Goal: Task Accomplishment & Management: Complete application form

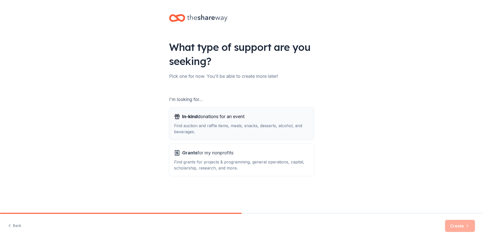
click at [237, 134] on div "Find auction and raffle items, meals, snacks, desserts, alcohol, and beverages." at bounding box center [241, 128] width 135 height 12
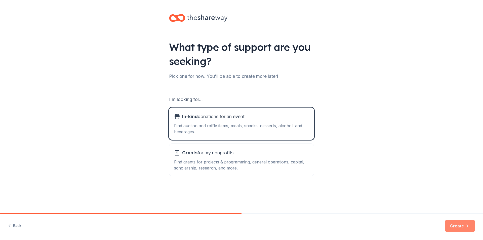
click at [465, 225] on icon "button" at bounding box center [467, 225] width 5 height 5
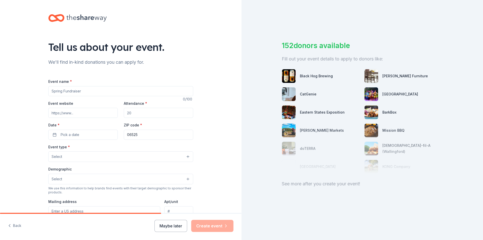
click at [123, 85] on div "Event name *" at bounding box center [120, 87] width 145 height 18
click at [126, 89] on input "Event name *" at bounding box center [120, 91] width 145 height 10
paste input "https://halfwayhomerescue.simdif.com/2024_furr_ball.html"
drag, startPoint x: 173, startPoint y: 88, endPoint x: 71, endPoint y: 96, distance: 102.4
click at [71, 96] on input "The Furr Ball https://halfwayhomerescue.simdif.com/2024_furr_ball.html" at bounding box center [120, 91] width 145 height 10
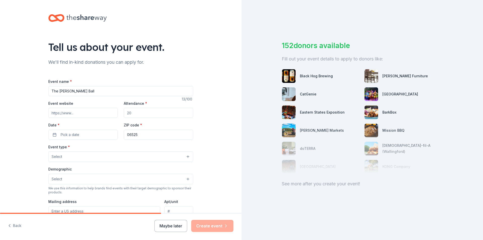
type input "The [PERSON_NAME] Ball"
paste input "https://halfwayhomerescue.simdif.com/2024_furr_ball.html"
type input "https://halfwayhomerescue.simdif.com/2024_furr_ball.html"
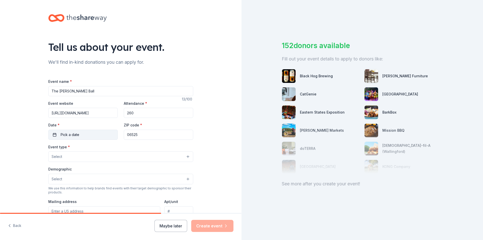
type input "260"
click at [80, 135] on button "Pick a date" at bounding box center [82, 134] width 69 height 10
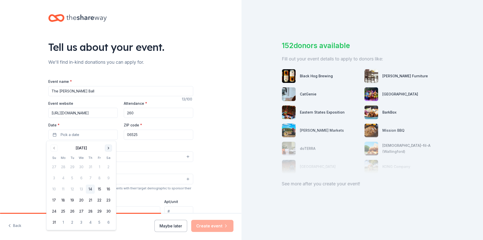
click at [108, 149] on button "Go to next month" at bounding box center [108, 147] width 7 height 7
click at [97, 202] on button "26" at bounding box center [99, 199] width 9 height 9
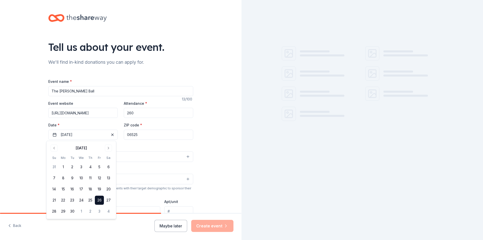
click at [143, 138] on input "06525" at bounding box center [158, 134] width 69 height 10
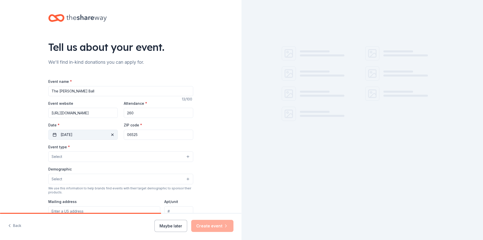
drag, startPoint x: 143, startPoint y: 138, endPoint x: 108, endPoint y: 139, distance: 35.2
click at [109, 138] on div "Event website https://halfwayhomerescue.simdif.com/2024_furr_ball.html Attendan…" at bounding box center [120, 119] width 145 height 39
type input "06514"
click at [113, 152] on button "Select" at bounding box center [120, 156] width 145 height 11
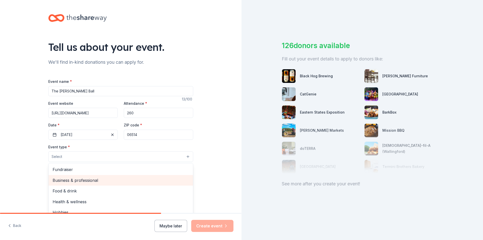
click at [109, 166] on span "Fundraiser" at bounding box center [121, 169] width 136 height 7
click at [92, 181] on span "Food & drink" at bounding box center [121, 180] width 136 height 7
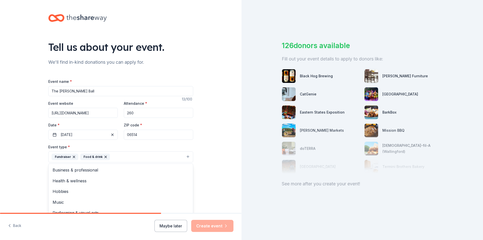
click at [218, 162] on div "Tell us about your event. We'll find in-kind donations you can apply for. Event…" at bounding box center [120, 167] width 241 height 335
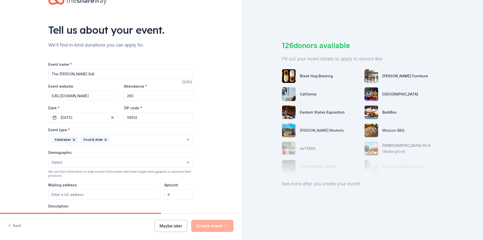
scroll to position [75, 0]
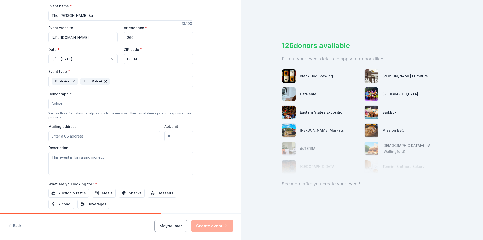
click at [71, 100] on button "Select" at bounding box center [120, 104] width 145 height 11
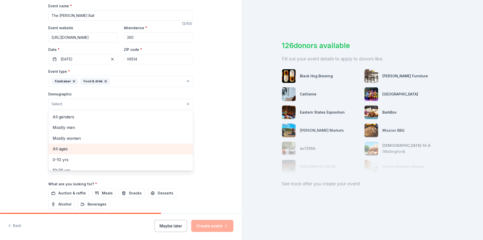
click at [68, 151] on span "All ages" at bounding box center [121, 148] width 136 height 7
click at [17, 116] on div "Tell us about your event. We'll find in-kind donations you can apply for. Event…" at bounding box center [120, 93] width 241 height 336
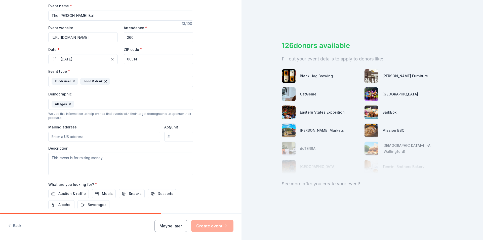
click at [91, 135] on input "Mailing address" at bounding box center [104, 136] width 112 height 10
type input "3"
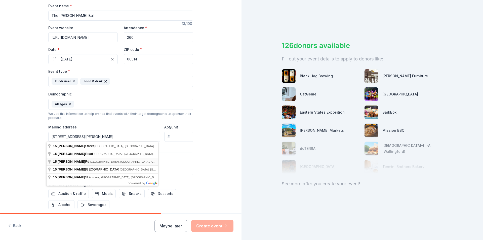
type input "15 Clark Road, Woodbridge, CT, 06525"
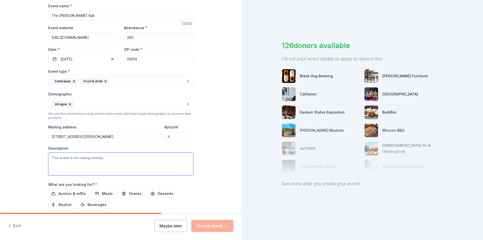
click at [85, 160] on textarea at bounding box center [120, 163] width 145 height 23
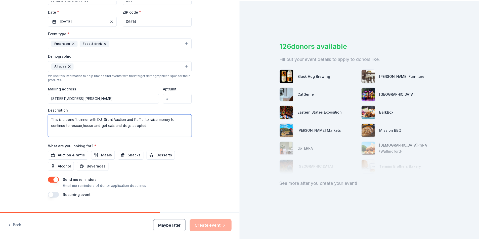
scroll to position [123, 0]
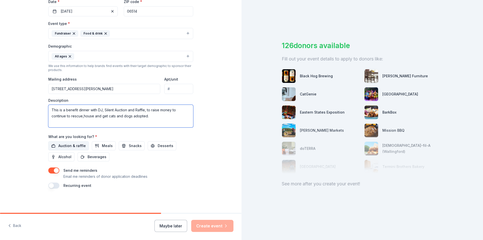
type textarea "This is a benefit dinner with DJ, Silent Auction and Raffle, to raise money to …"
click at [71, 149] on button "Auction & raffle" at bounding box center [68, 145] width 40 height 9
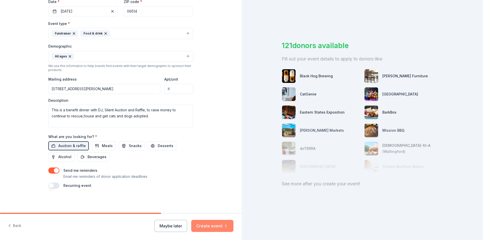
click at [213, 225] on button "Create event" at bounding box center [212, 225] width 42 height 12
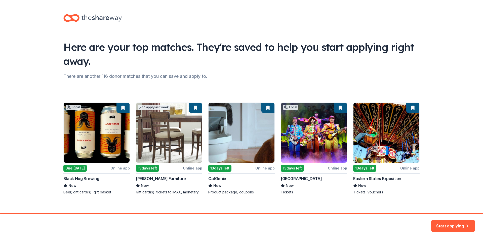
click at [112, 152] on div "Local Due tomorrow Online app Black Hog Brewing New Beer, gift card(s), gift ba…" at bounding box center [241, 148] width 356 height 92
click at [87, 186] on div "Local Due tomorrow Online app Black Hog Brewing New Beer, gift card(s), gift ba…" at bounding box center [241, 148] width 356 height 92
click at [79, 168] on div "Local Due tomorrow Online app Black Hog Brewing New Beer, gift card(s), gift ba…" at bounding box center [241, 148] width 356 height 92
click at [111, 138] on div "Local Due tomorrow Online app Black Hog Brewing New Beer, gift card(s), gift ba…" at bounding box center [241, 148] width 356 height 92
click at [114, 112] on div "Local Due tomorrow Online app Black Hog Brewing New Beer, gift card(s), gift ba…" at bounding box center [241, 148] width 356 height 92
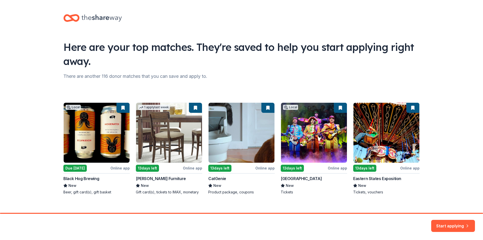
click at [71, 107] on div "Local Due tomorrow Online app Black Hog Brewing New Beer, gift card(s), gift ba…" at bounding box center [241, 148] width 356 height 92
click at [457, 223] on button "Start applying" at bounding box center [453, 222] width 44 height 12
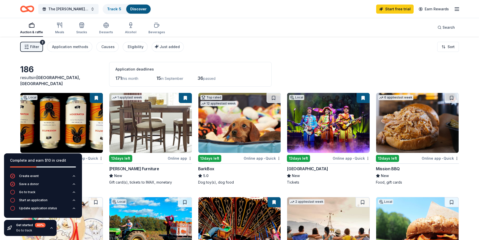
click at [64, 140] on img at bounding box center [61, 123] width 82 height 60
click at [249, 144] on img at bounding box center [239, 123] width 82 height 60
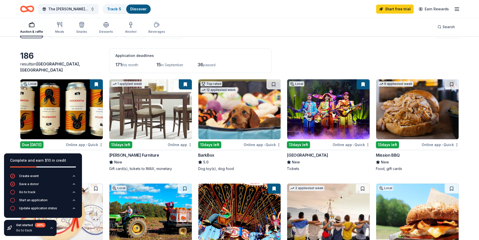
scroll to position [25, 0]
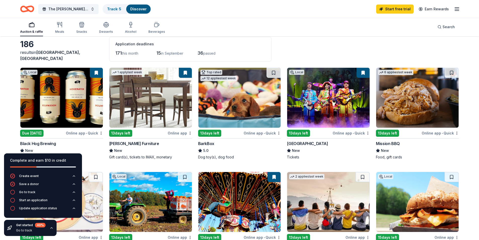
drag, startPoint x: 408, startPoint y: 104, endPoint x: 424, endPoint y: 105, distance: 15.4
click at [424, 105] on img at bounding box center [417, 98] width 82 height 60
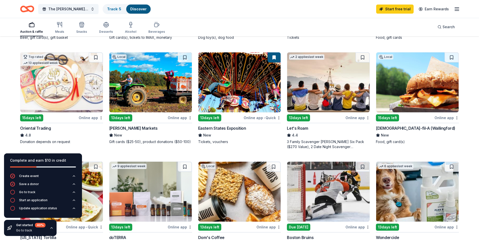
scroll to position [151, 0]
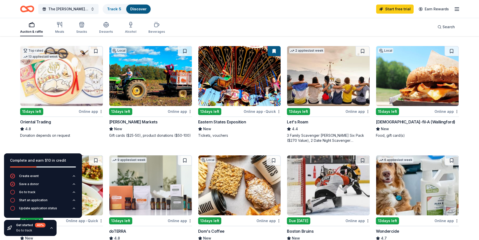
click at [130, 69] on img at bounding box center [150, 76] width 82 height 60
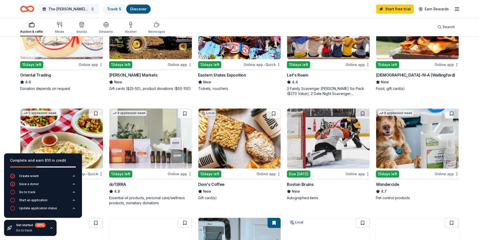
scroll to position [201, 0]
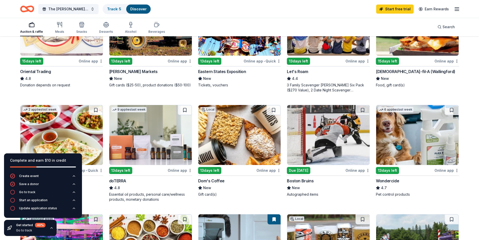
drag, startPoint x: 154, startPoint y: 146, endPoint x: 144, endPoint y: 142, distance: 10.7
click at [144, 142] on img at bounding box center [150, 135] width 82 height 60
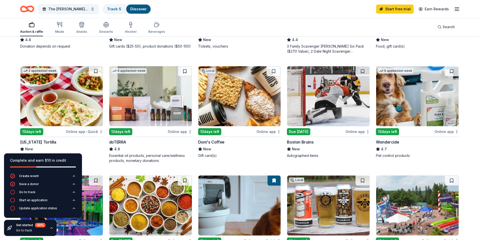
scroll to position [251, 0]
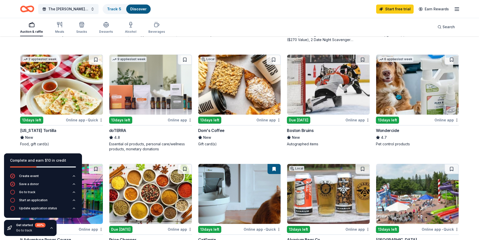
drag, startPoint x: 424, startPoint y: 99, endPoint x: 429, endPoint y: 90, distance: 11.1
click at [429, 90] on img at bounding box center [417, 85] width 82 height 60
click at [370, 76] on div "Local Due tomorrow Online app • Quick Black Hog Brewing New Beer, gift card(s),…" at bounding box center [239, 50] width 439 height 419
click at [389, 72] on img at bounding box center [417, 85] width 82 height 60
click at [323, 102] on img at bounding box center [328, 85] width 82 height 60
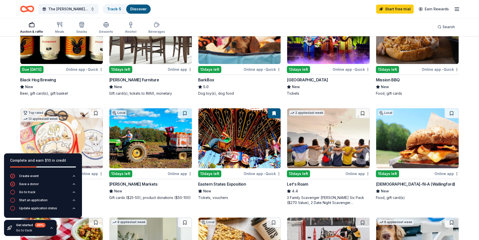
scroll to position [0, 0]
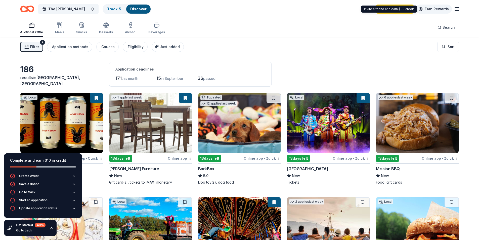
click at [447, 8] on link "Earn Rewards" at bounding box center [434, 9] width 36 height 9
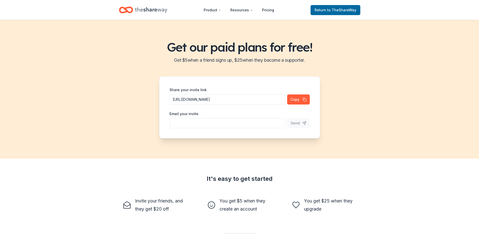
click at [152, 7] on icon "Home" at bounding box center [151, 10] width 32 height 10
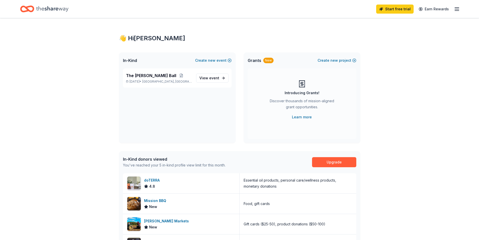
click at [458, 9] on icon "button" at bounding box center [457, 9] width 6 height 6
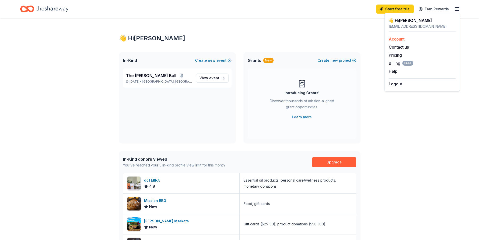
click at [403, 41] on link "Account" at bounding box center [397, 38] width 16 height 5
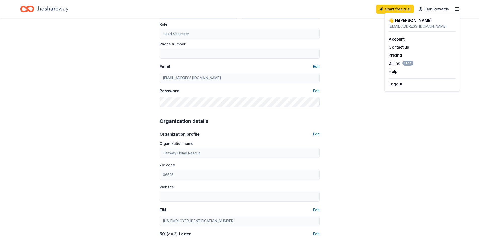
scroll to position [63, 0]
click at [389, 63] on span "Billing Free" at bounding box center [401, 63] width 25 height 6
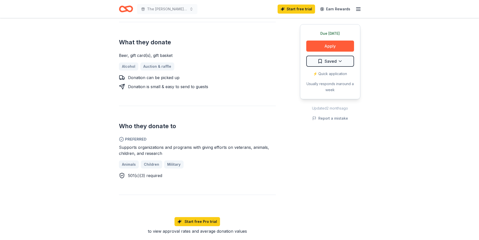
scroll to position [201, 0]
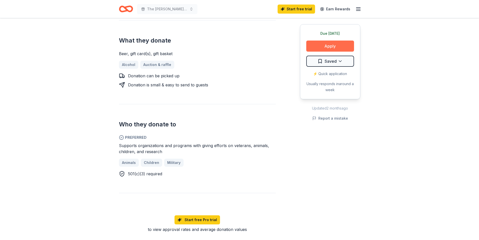
click at [327, 45] on button "Apply" at bounding box center [330, 45] width 48 height 11
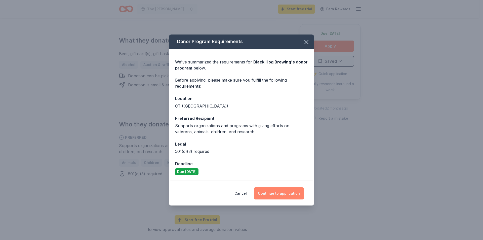
click at [283, 192] on button "Continue to application" at bounding box center [279, 193] width 50 height 12
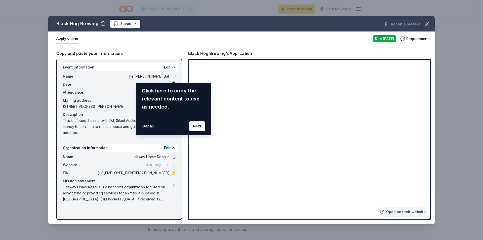
click at [121, 77] on div "Black Hog Brewing Saved Report a mistake Apply online Due tomorrow Requirements…" at bounding box center [241, 119] width 386 height 207
click at [191, 125] on button "Next" at bounding box center [197, 126] width 16 height 10
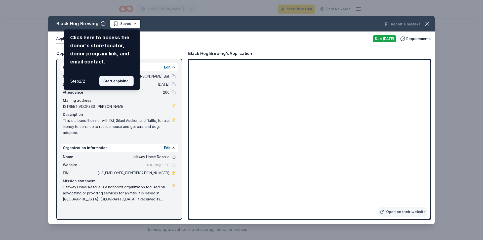
click at [118, 78] on button "Start applying!" at bounding box center [116, 81] width 34 height 10
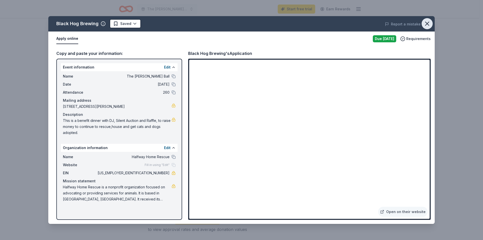
click at [428, 25] on icon "button" at bounding box center [427, 24] width 4 height 4
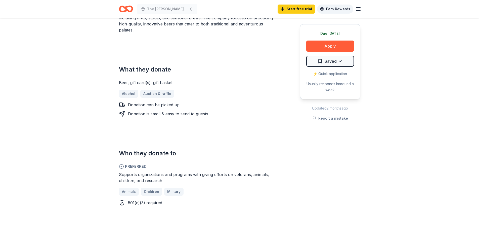
scroll to position [176, 0]
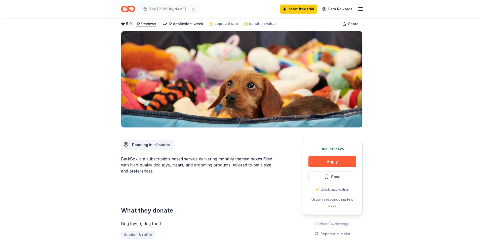
scroll to position [75, 0]
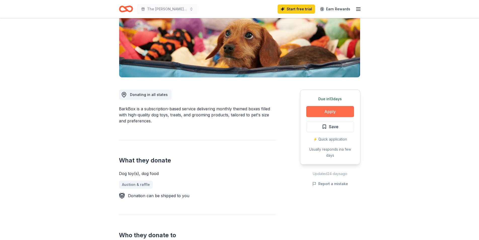
click at [332, 113] on button "Apply" at bounding box center [330, 111] width 48 height 11
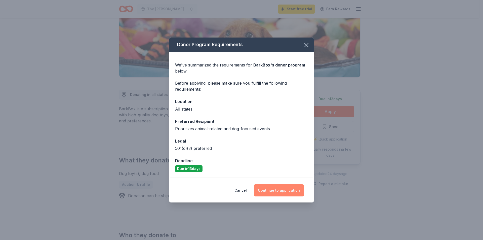
click at [262, 186] on button "Continue to application" at bounding box center [279, 190] width 50 height 12
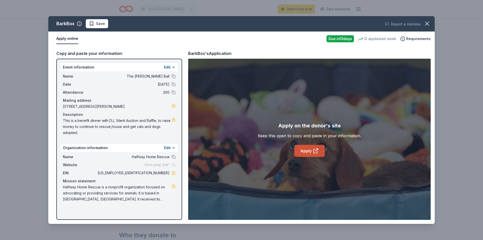
click at [315, 152] on icon at bounding box center [316, 151] width 6 height 6
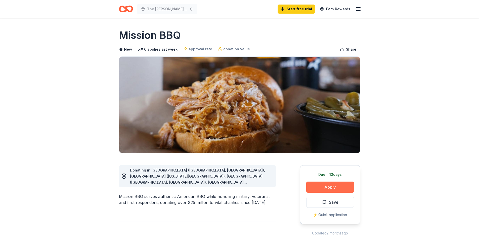
click at [332, 184] on button "Apply" at bounding box center [330, 186] width 48 height 11
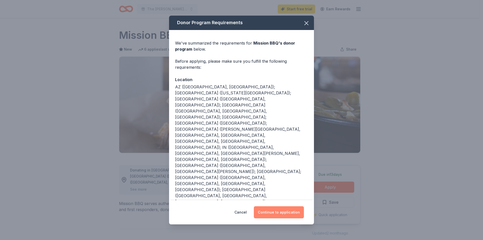
click at [283, 215] on button "Continue to application" at bounding box center [279, 212] width 50 height 12
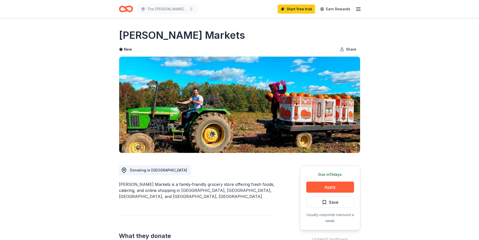
scroll to position [75, 0]
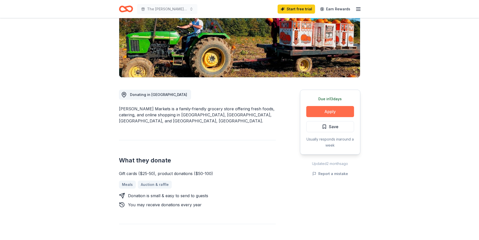
click at [326, 112] on button "Apply" at bounding box center [330, 111] width 48 height 11
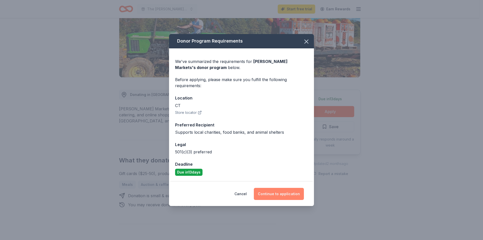
click at [264, 195] on button "Continue to application" at bounding box center [279, 194] width 50 height 12
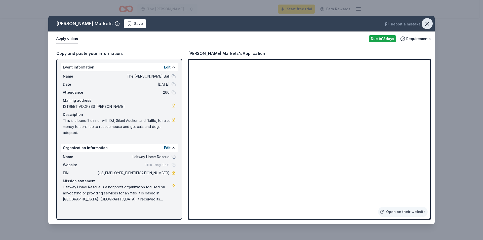
click at [424, 23] on icon "button" at bounding box center [426, 23] width 7 height 7
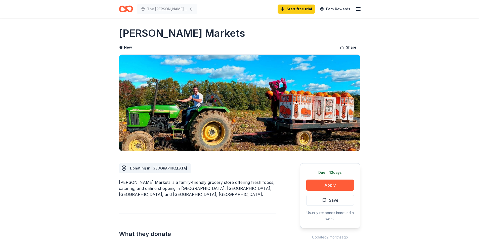
scroll to position [0, 0]
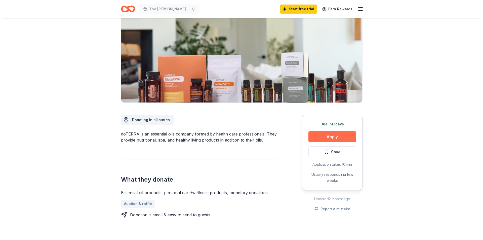
scroll to position [50, 0]
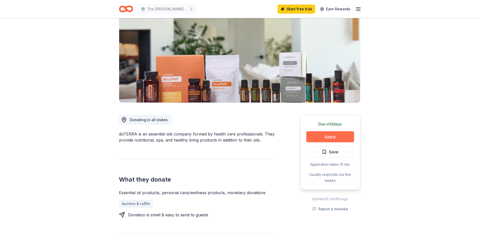
click at [345, 135] on button "Apply" at bounding box center [330, 136] width 48 height 11
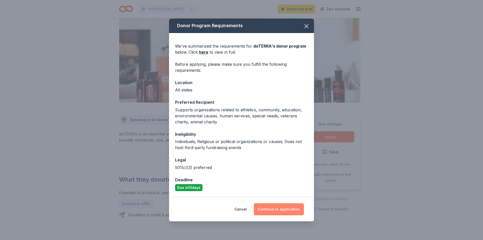
click at [261, 213] on button "Continue to application" at bounding box center [279, 209] width 50 height 12
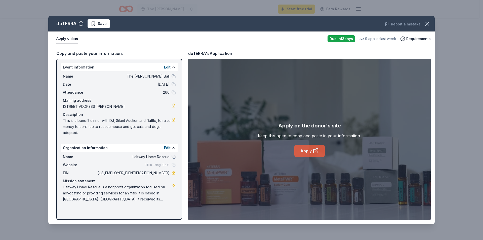
click at [314, 152] on icon at bounding box center [316, 151] width 6 height 6
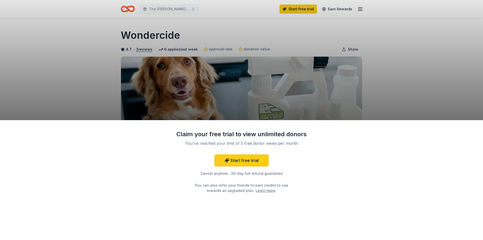
click at [314, 109] on div "Claim your free trial to view unlimited donors You've reached your limit of 5 f…" at bounding box center [241, 120] width 483 height 240
click at [479, 114] on div "Claim your free trial to view unlimited donors You've reached your limit of 5 f…" at bounding box center [241, 120] width 483 height 240
click at [319, 113] on div "Claim your free trial to view unlimited donors You've reached your limit of 5 f…" at bounding box center [241, 120] width 483 height 240
drag, startPoint x: 230, startPoint y: 139, endPoint x: 240, endPoint y: 165, distance: 27.9
click at [230, 140] on div "Claim your free trial to view unlimited donors You've reached your limit of 5 f…" at bounding box center [241, 161] width 131 height 63
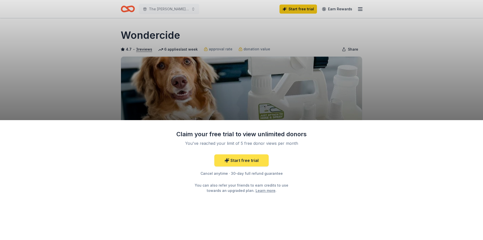
click at [240, 165] on link "Start free trial" at bounding box center [241, 160] width 54 height 12
click at [328, 68] on div "Claim your free trial to view unlimited donors You've reached your limit of 5 f…" at bounding box center [241, 120] width 483 height 240
click at [235, 55] on div "Claim your free trial to view unlimited donors You've reached your limit of 5 f…" at bounding box center [241, 120] width 483 height 240
click at [258, 191] on link "Learn more" at bounding box center [265, 190] width 20 height 5
click at [212, 94] on div "Claim your free trial to view unlimited donors You've reached your limit of 5 f…" at bounding box center [241, 120] width 483 height 240
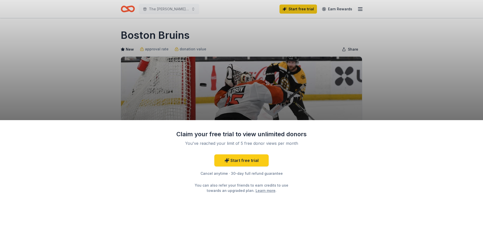
click at [255, 111] on div "Claim your free trial to view unlimited donors You've reached your limit of 5 f…" at bounding box center [241, 120] width 483 height 240
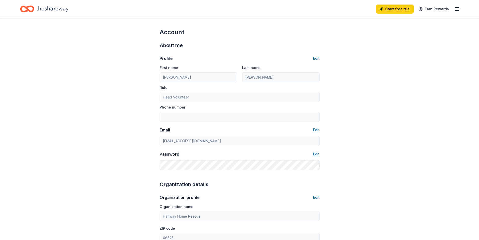
click at [51, 9] on icon "Home" at bounding box center [52, 9] width 32 height 10
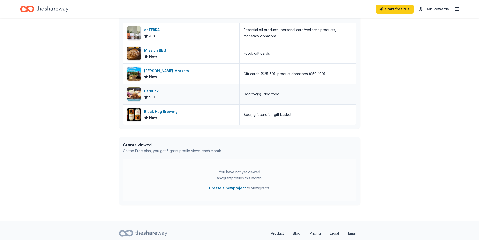
scroll to position [143, 0]
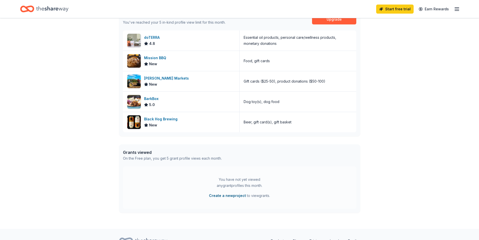
click at [223, 194] on button "Create a new project" at bounding box center [227, 195] width 37 height 6
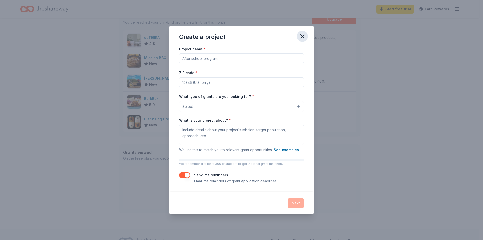
click at [298, 35] on button "button" at bounding box center [302, 36] width 11 height 11
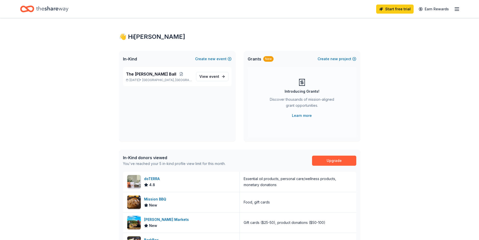
scroll to position [0, 0]
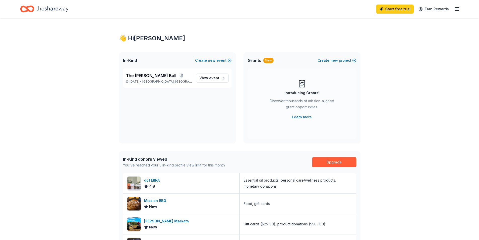
click at [37, 9] on icon "Home" at bounding box center [52, 9] width 32 height 10
click at [402, 6] on link "Start free trial" at bounding box center [394, 9] width 37 height 9
